Goal: Task Accomplishment & Management: Complete application form

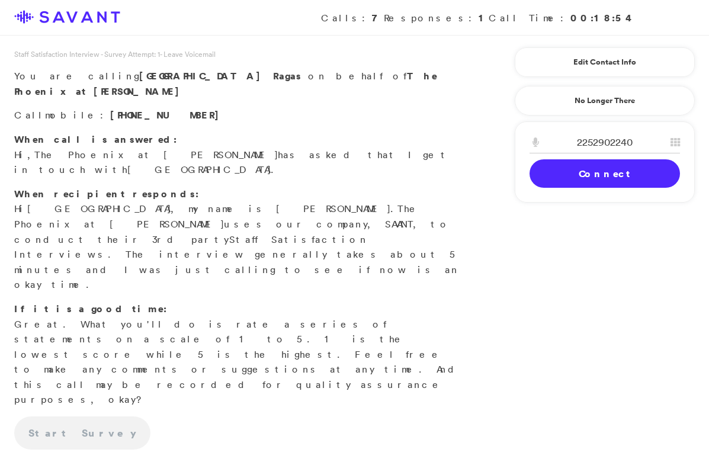
click at [589, 181] on link "Connect" at bounding box center [604, 173] width 150 height 28
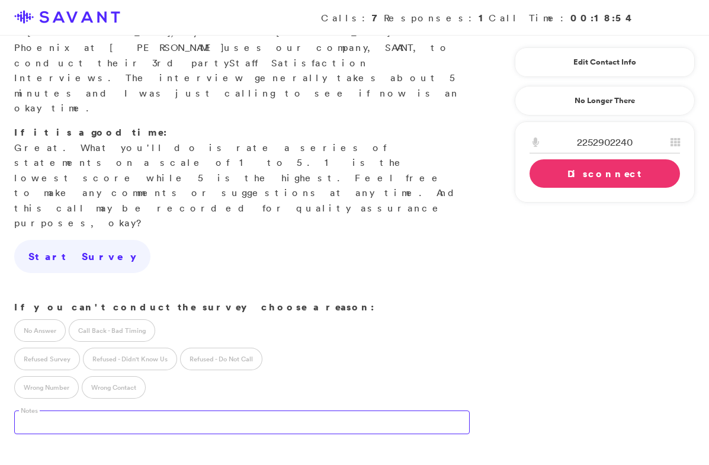
scroll to position [181, 0]
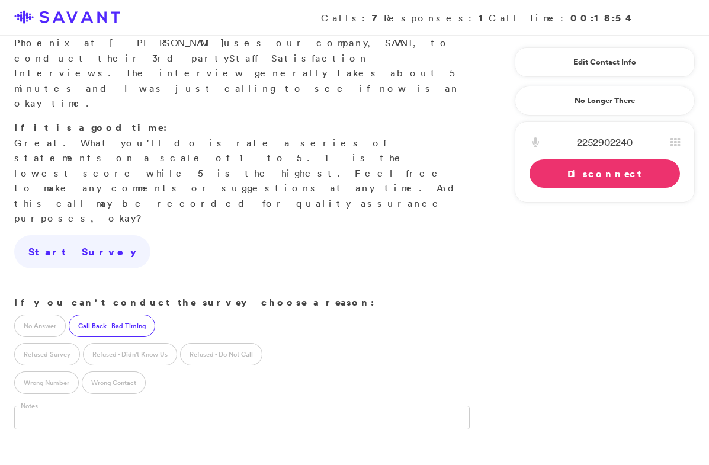
click at [92, 314] on label "Call Back - Bad Timing" at bounding box center [112, 325] width 86 height 23
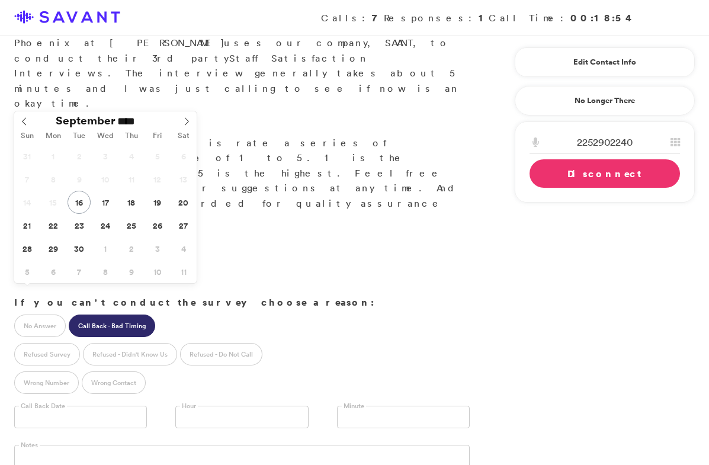
click at [88, 406] on input "text" at bounding box center [80, 417] width 133 height 23
type input "**********"
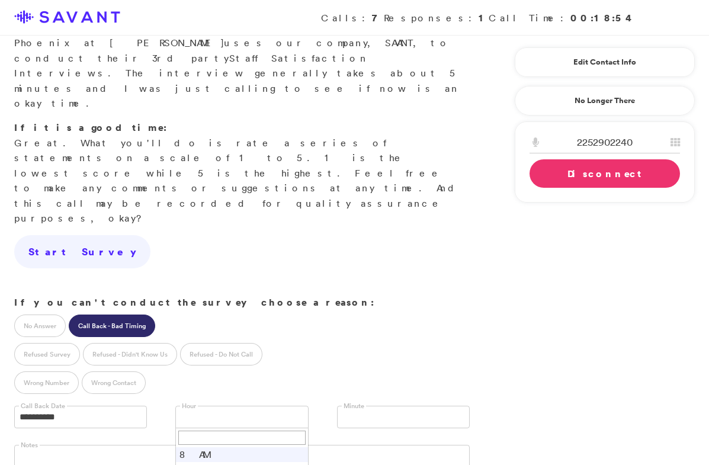
click at [191, 406] on link at bounding box center [241, 417] width 133 height 23
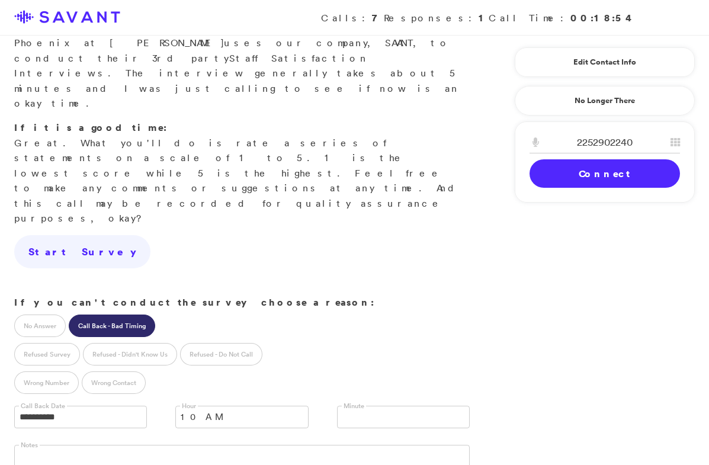
click at [597, 174] on link "Connect" at bounding box center [604, 173] width 150 height 28
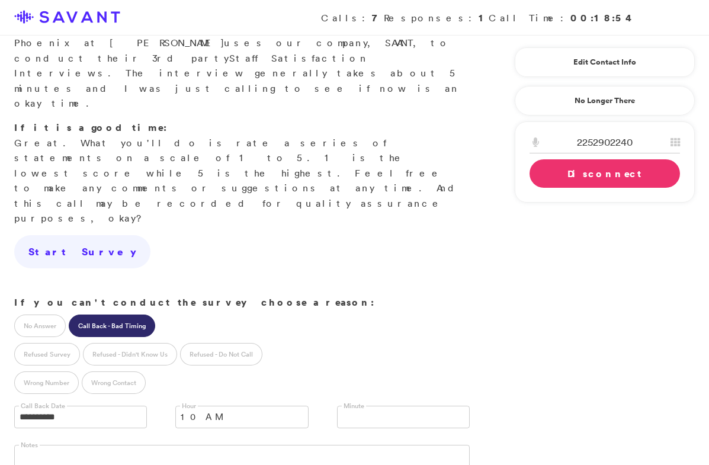
click at [596, 174] on link "Disconnect" at bounding box center [604, 173] width 150 height 28
